Goal: Obtain resource: Download file/media

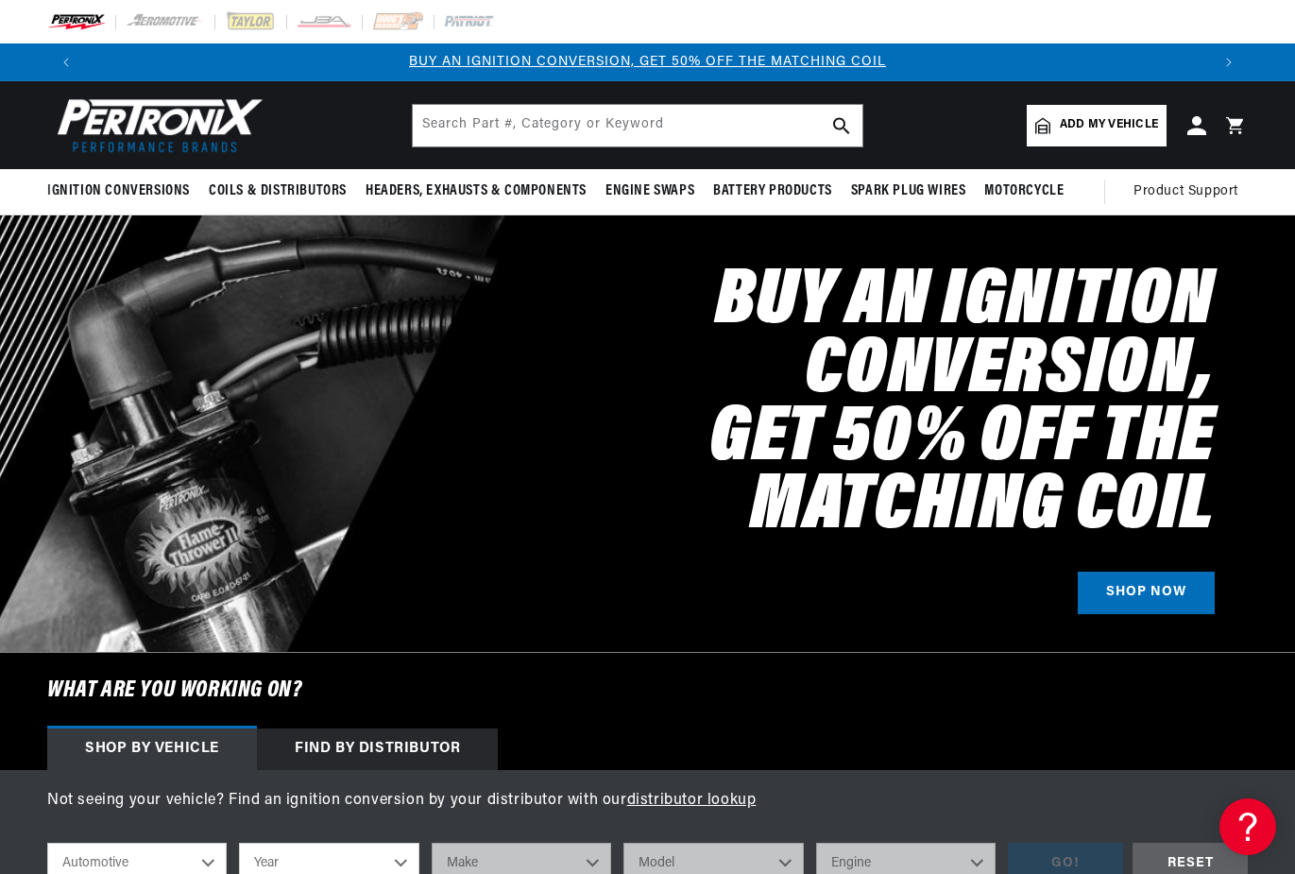
click at [706, 16] on div at bounding box center [647, 21] width 1295 height 43
click at [609, 129] on input "text" at bounding box center [637, 126] width 449 height 42
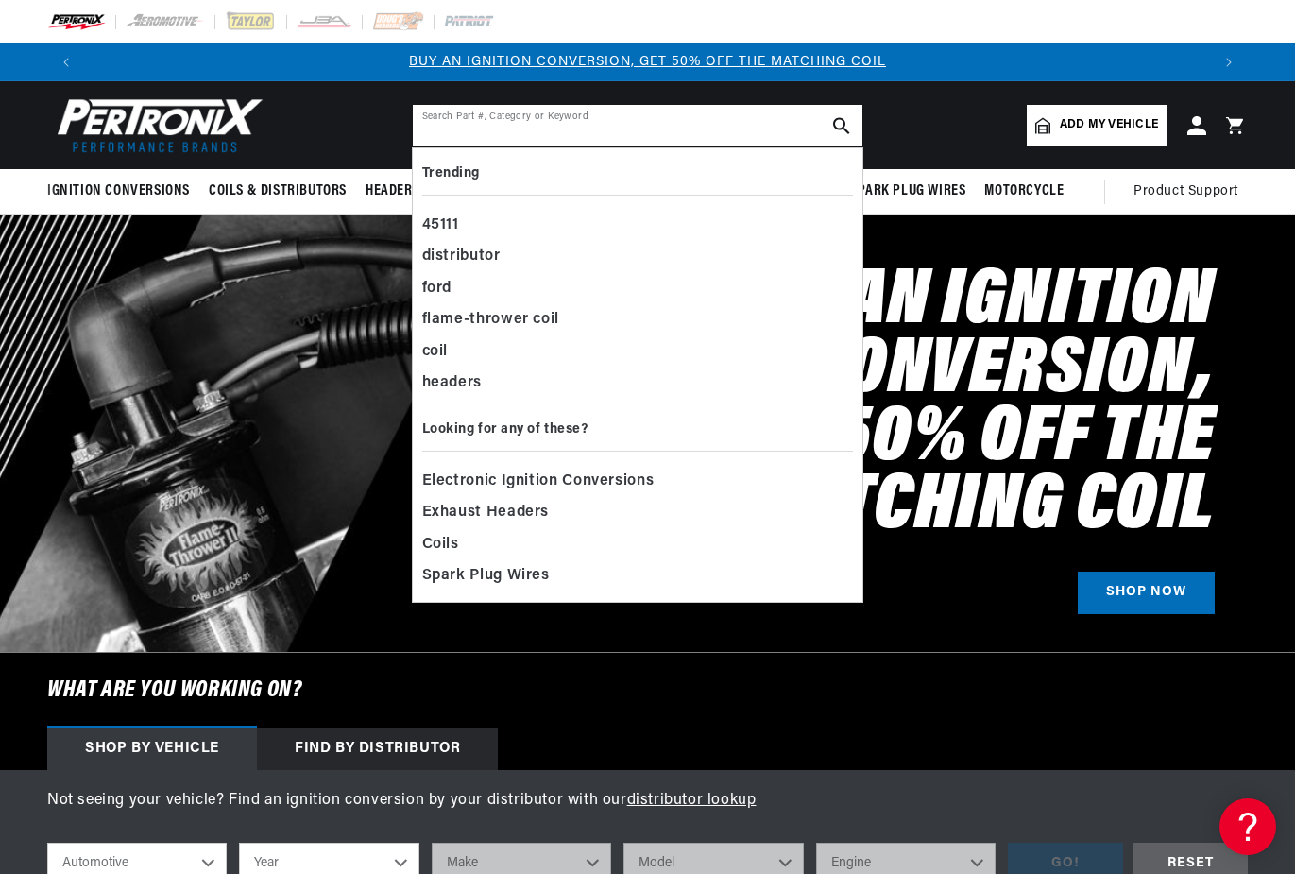
paste input "MA141"
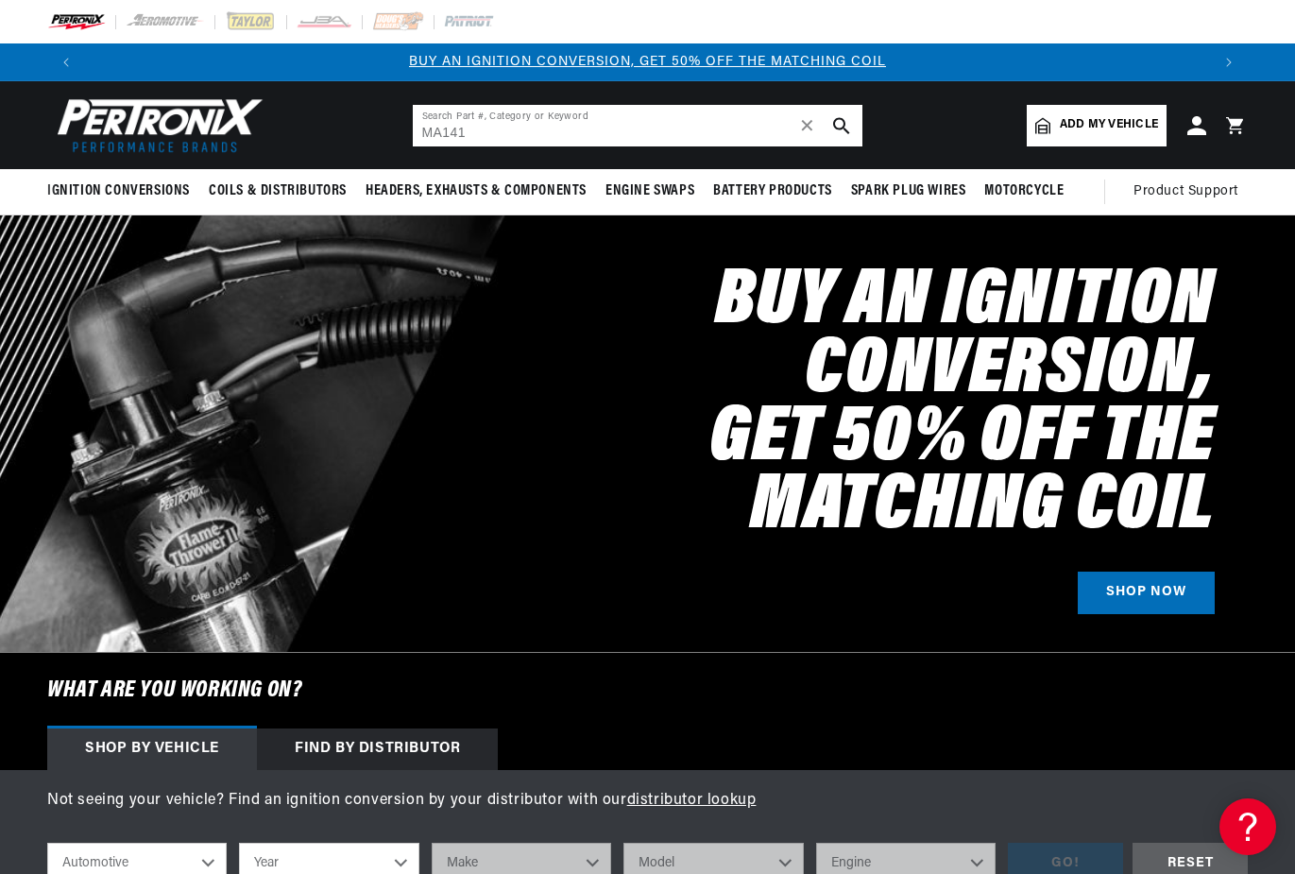
type input "MA141"
click at [838, 119] on use "search button" at bounding box center [841, 125] width 16 height 16
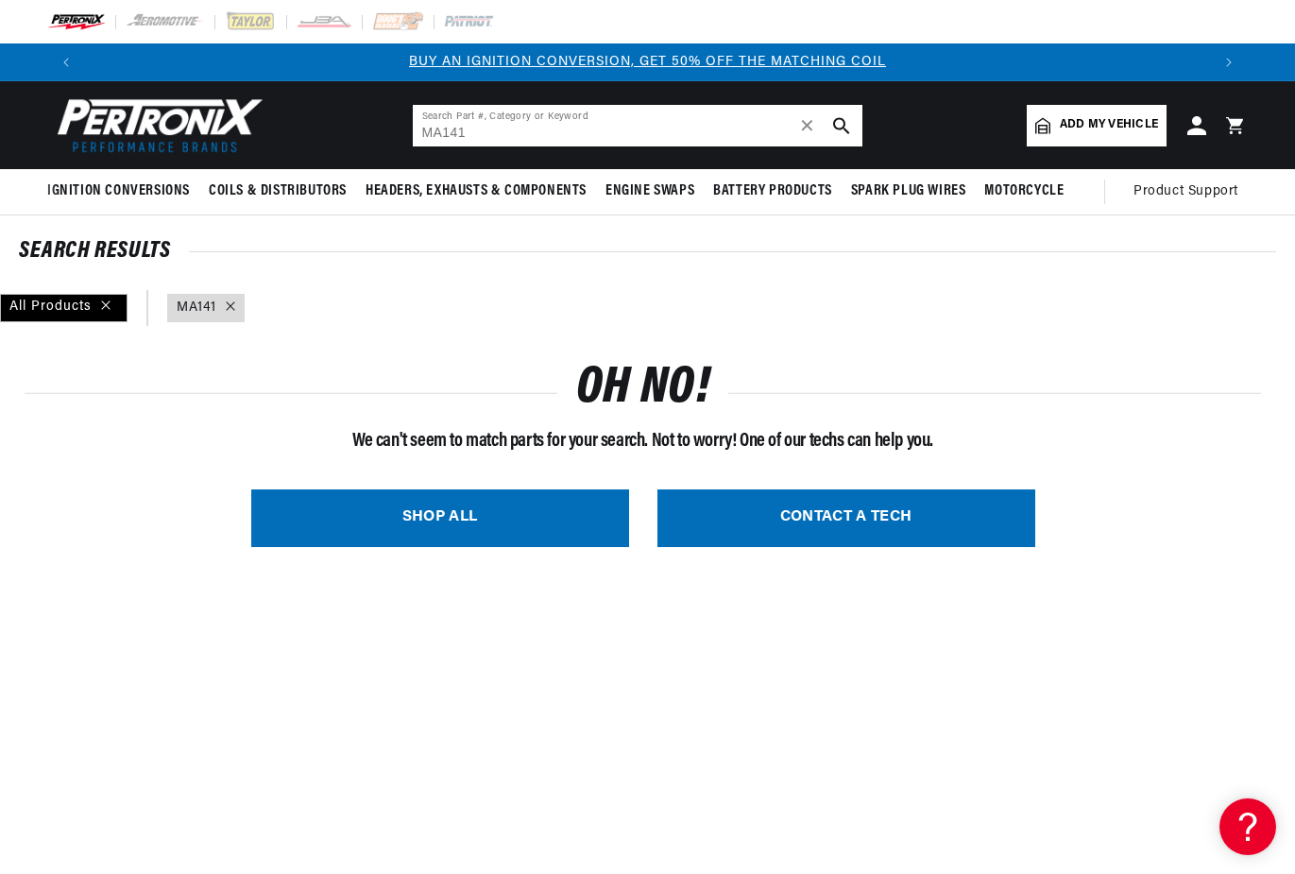
click at [443, 133] on input "MA141" at bounding box center [637, 126] width 449 height 42
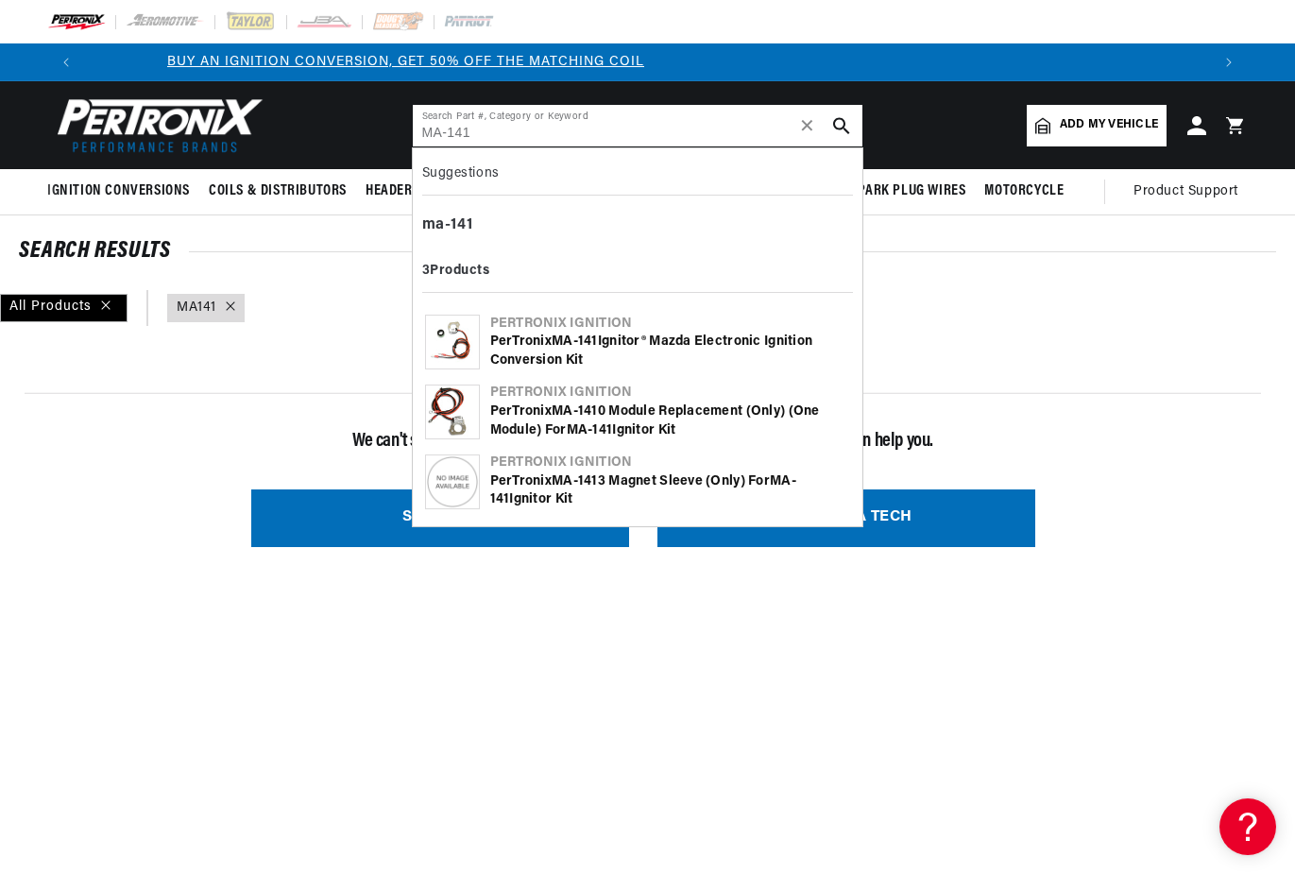
type input "MA-141"
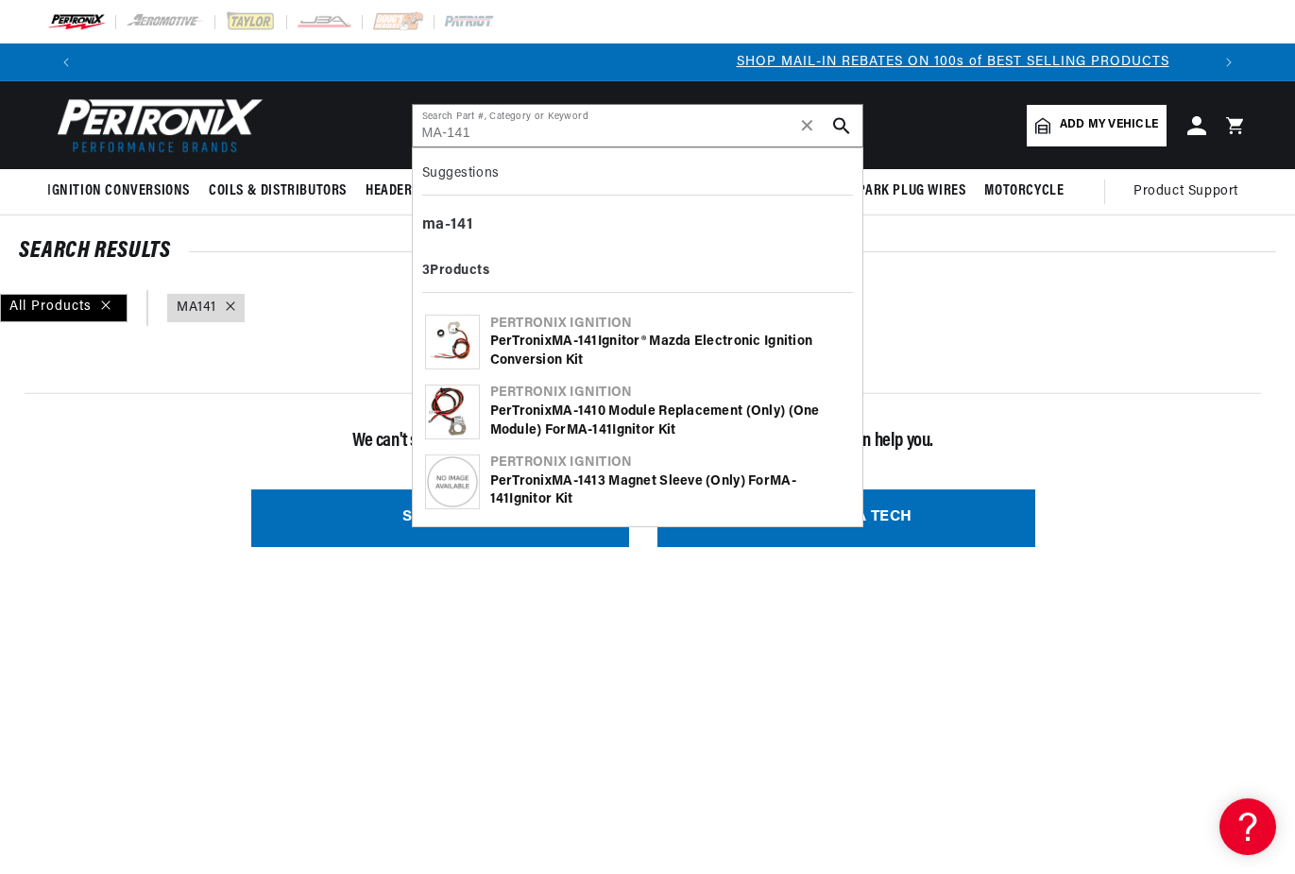
click at [687, 345] on div "PerTronix MA - 141 Ignitor® Mazda Electronic Ignition Conversion Kit" at bounding box center [670, 350] width 360 height 37
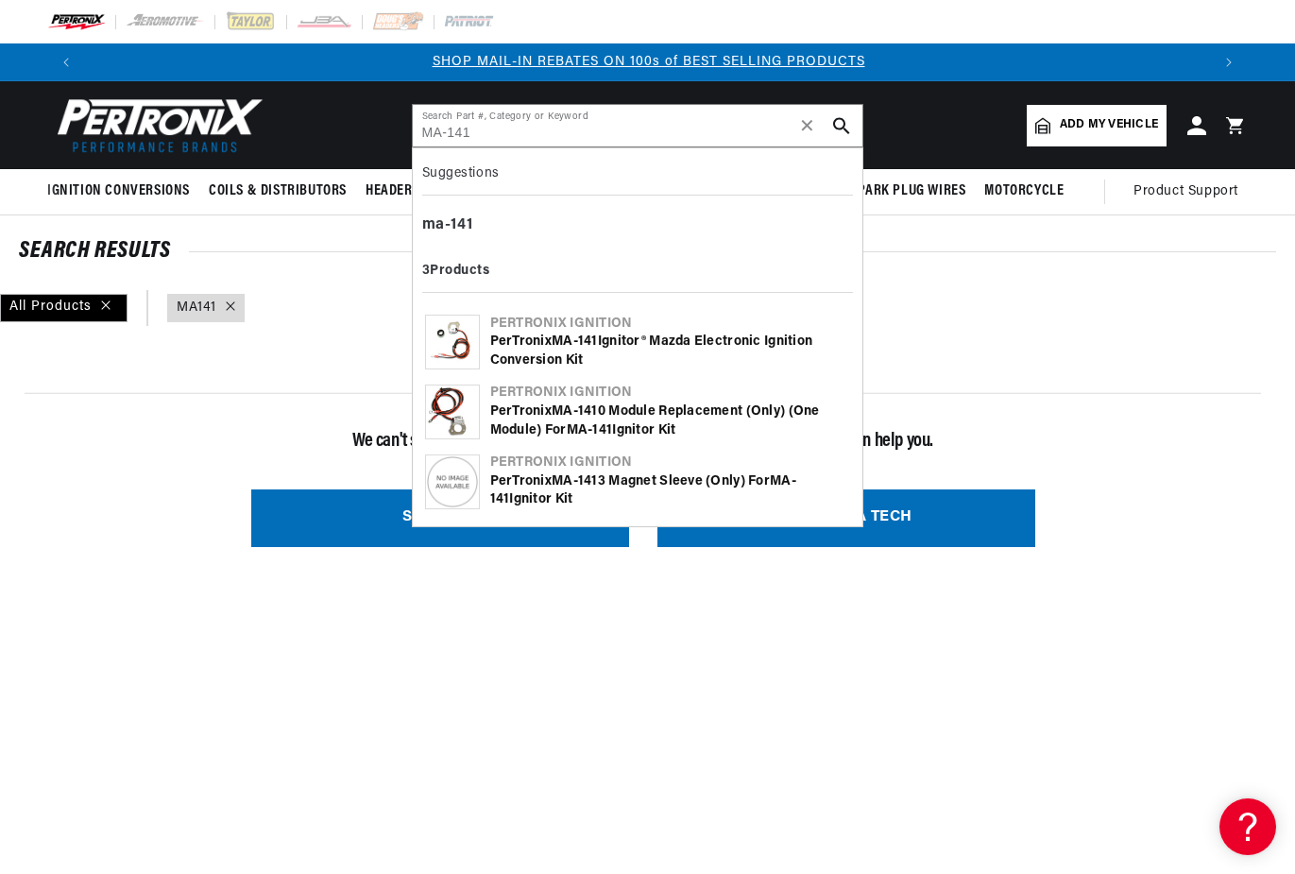
scroll to position [0, 1125]
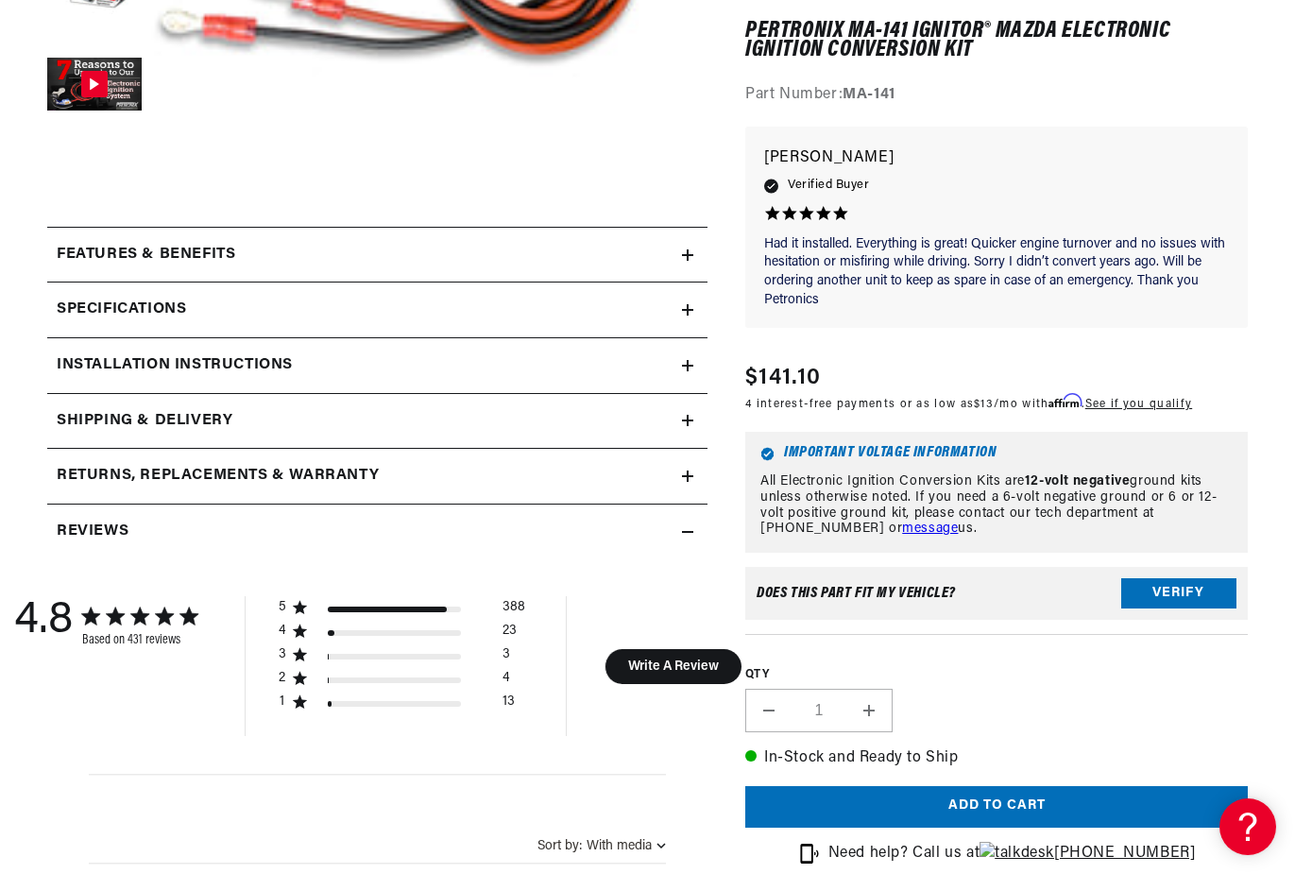
scroll to position [0, 1125]
click at [691, 356] on summary "Installation instructions" at bounding box center [377, 365] width 660 height 55
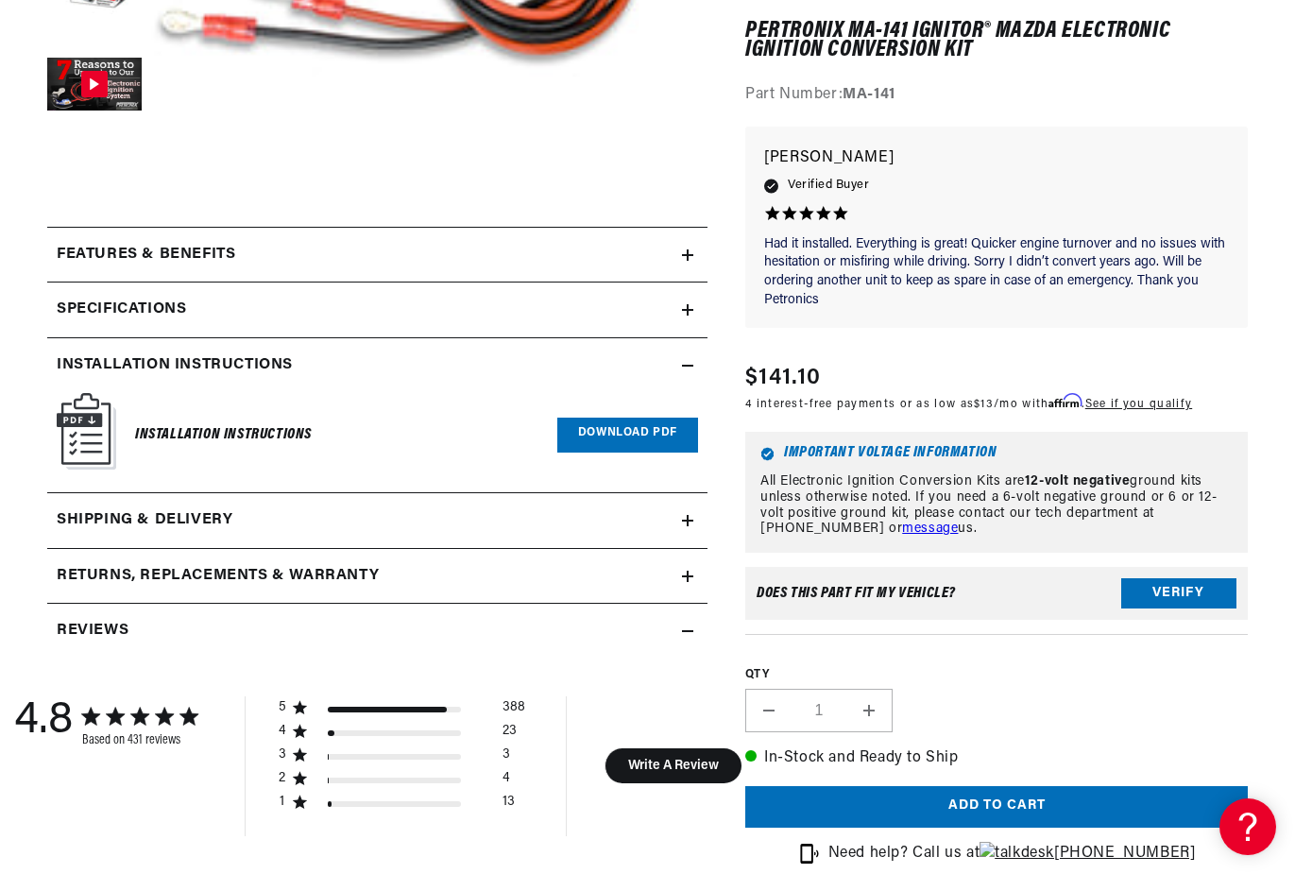
click at [590, 430] on link "Download PDF" at bounding box center [627, 434] width 141 height 35
